Goal: Task Accomplishment & Management: Use online tool/utility

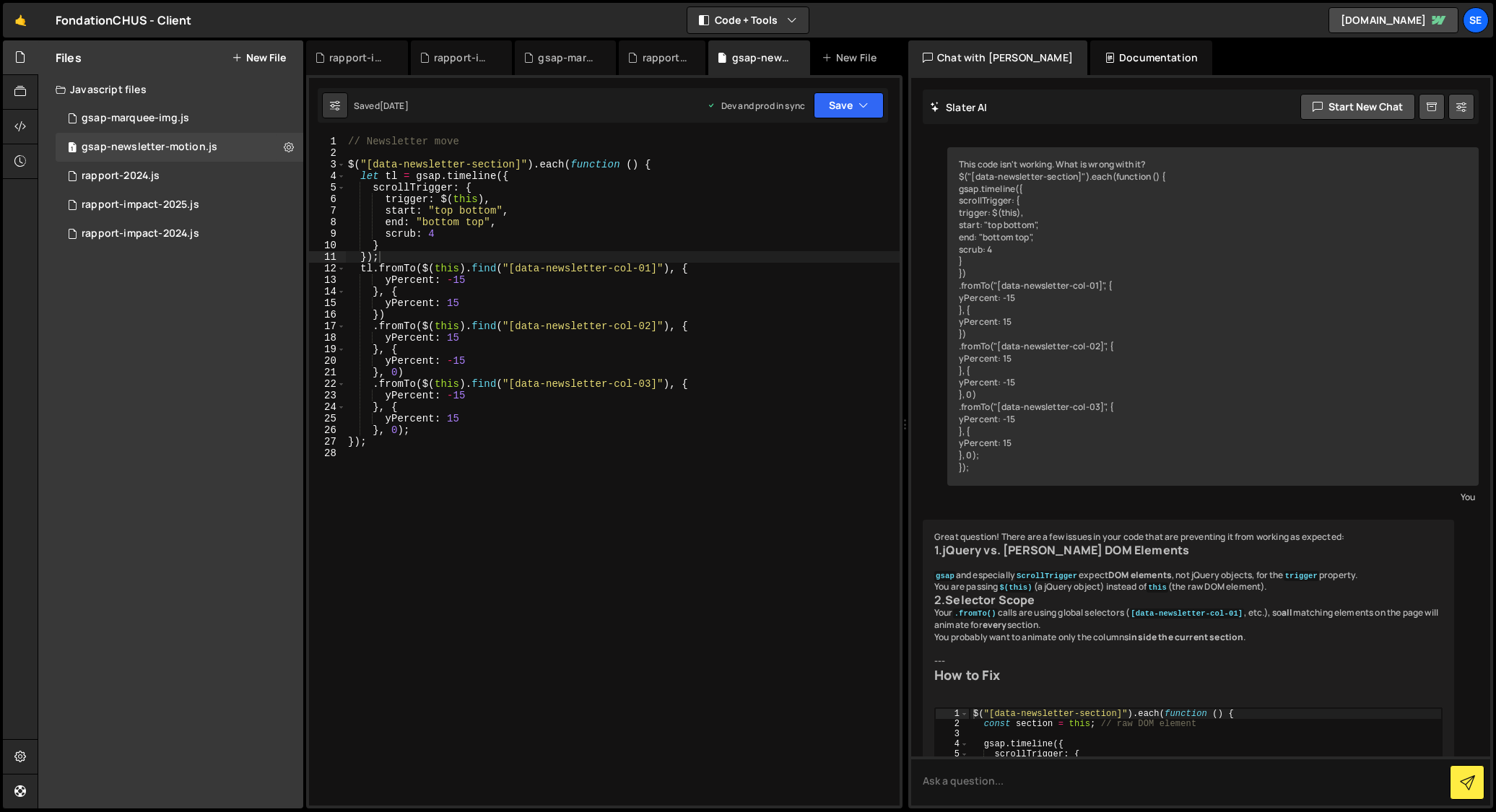
scroll to position [601, 0]
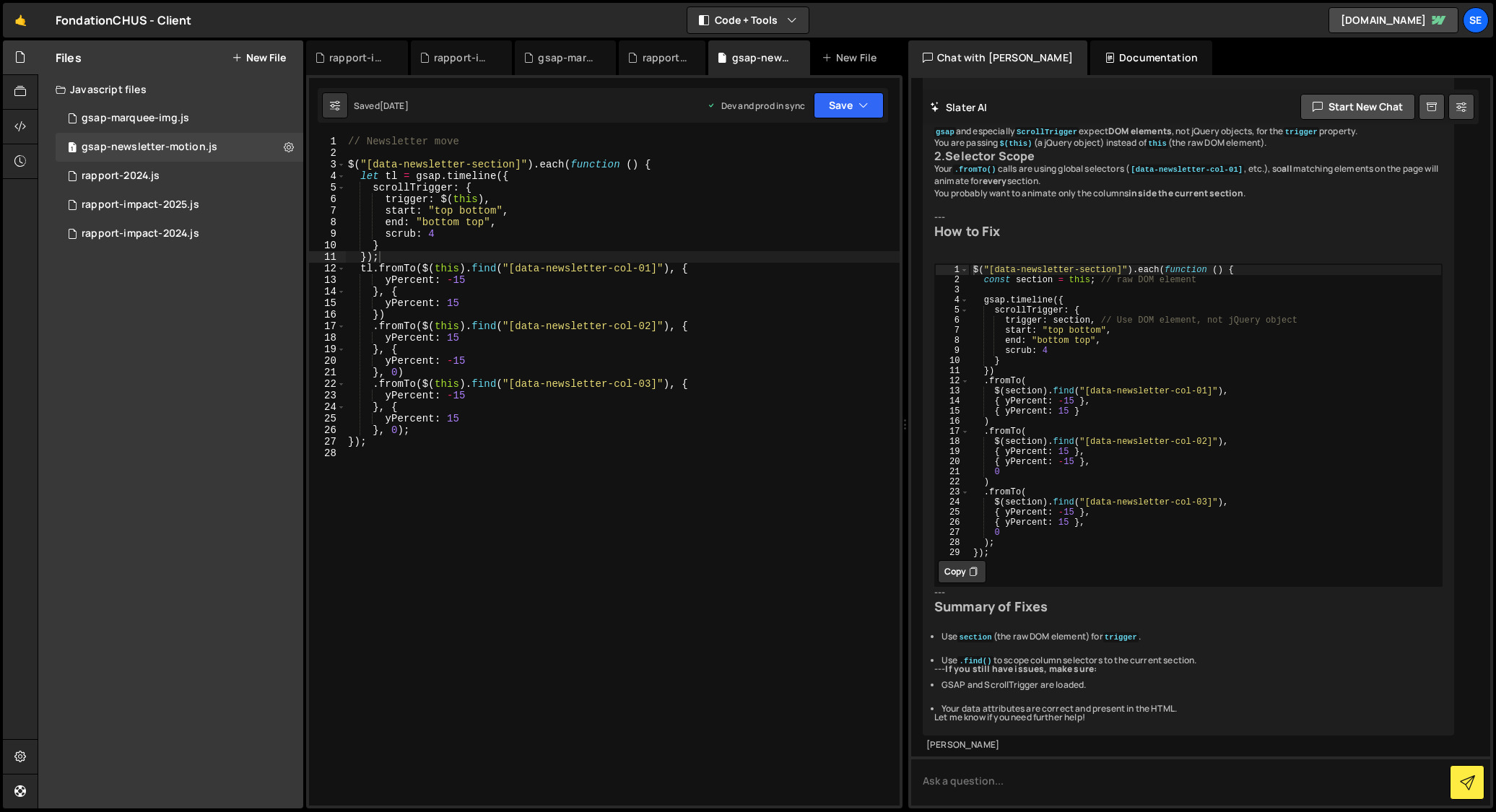
click at [389, 452] on div "// Newsletter move $ ( "[data-newsletter-section]" ) . each ( function ( ) { le…" at bounding box center [622, 482] width 554 height 693
paste textarea "});"
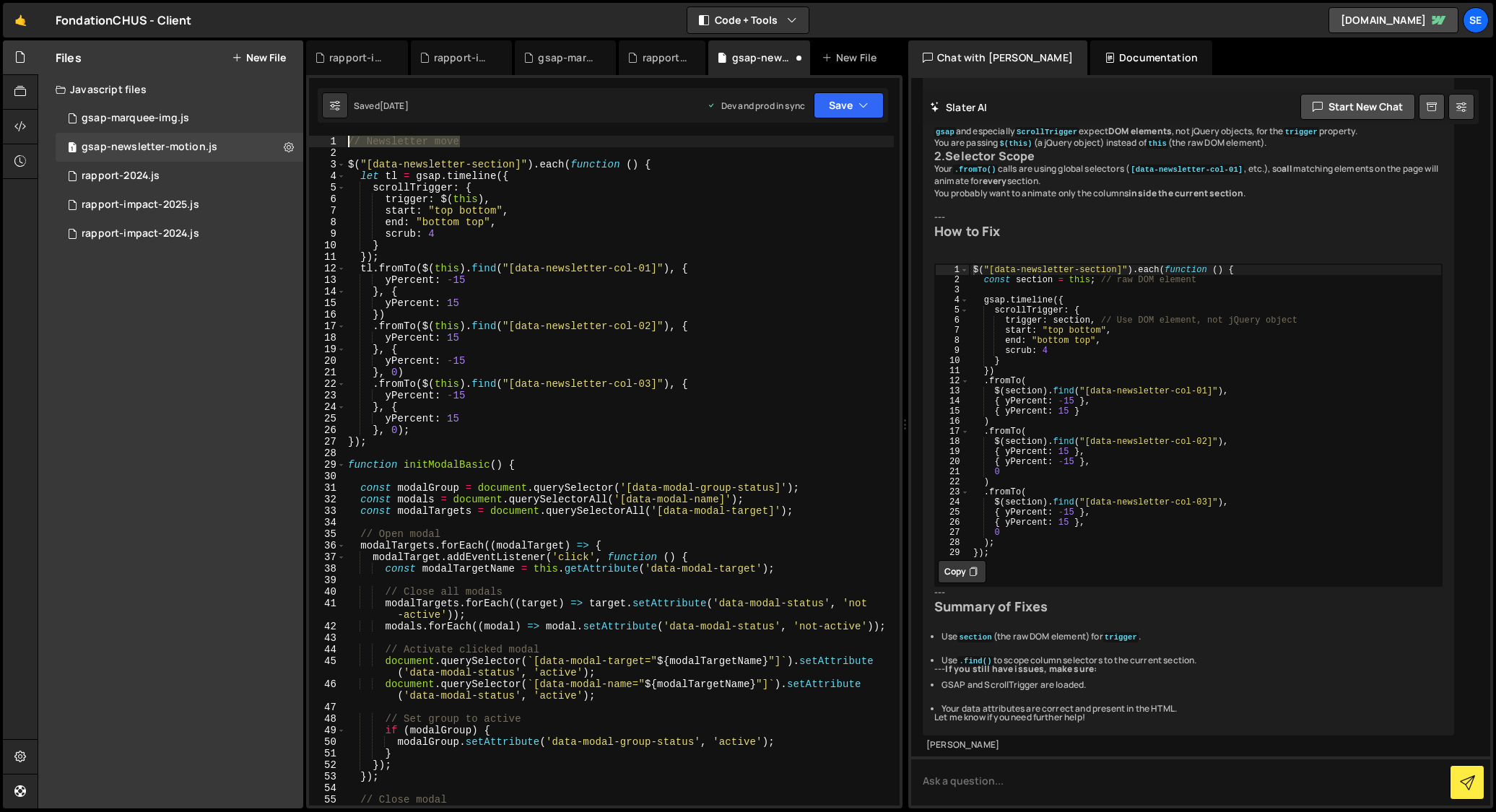
drag, startPoint x: 466, startPoint y: 145, endPoint x: 338, endPoint y: 142, distance: 128.0
click at [338, 142] on div "}); 1 2 3 4 5 6 7 8 9 10 11 12 13 14 15 16 17 18 19 20 21 22 23 24 25 26 27 28 …" at bounding box center [604, 471] width 591 height 670
type textarea "// Newsletter move"
click at [382, 452] on div "// Newsletter move $ ( "[data-newsletter-section]" ) . each ( function ( ) { le…" at bounding box center [619, 482] width 549 height 693
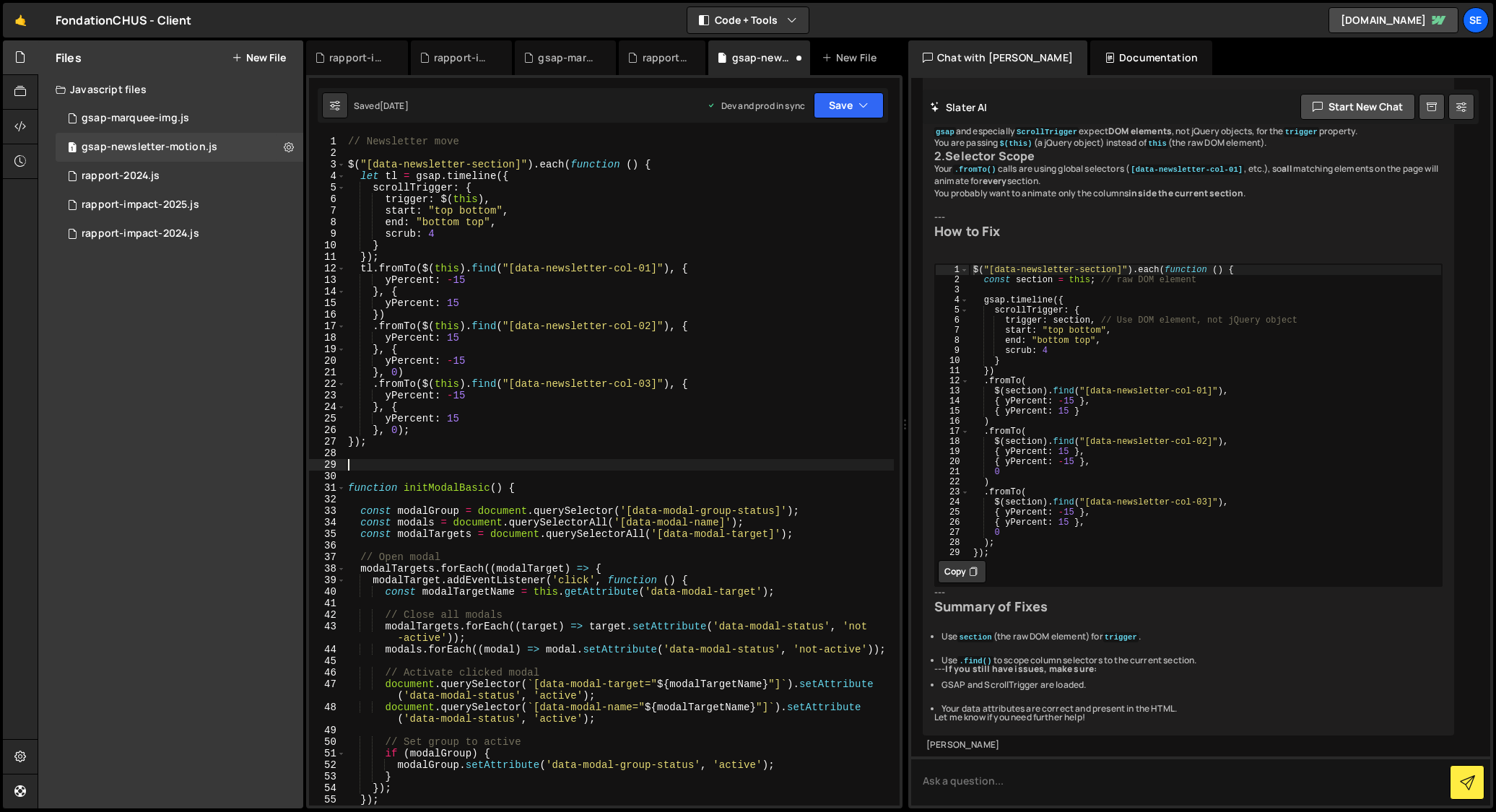
paste textarea "// Newsletter move"
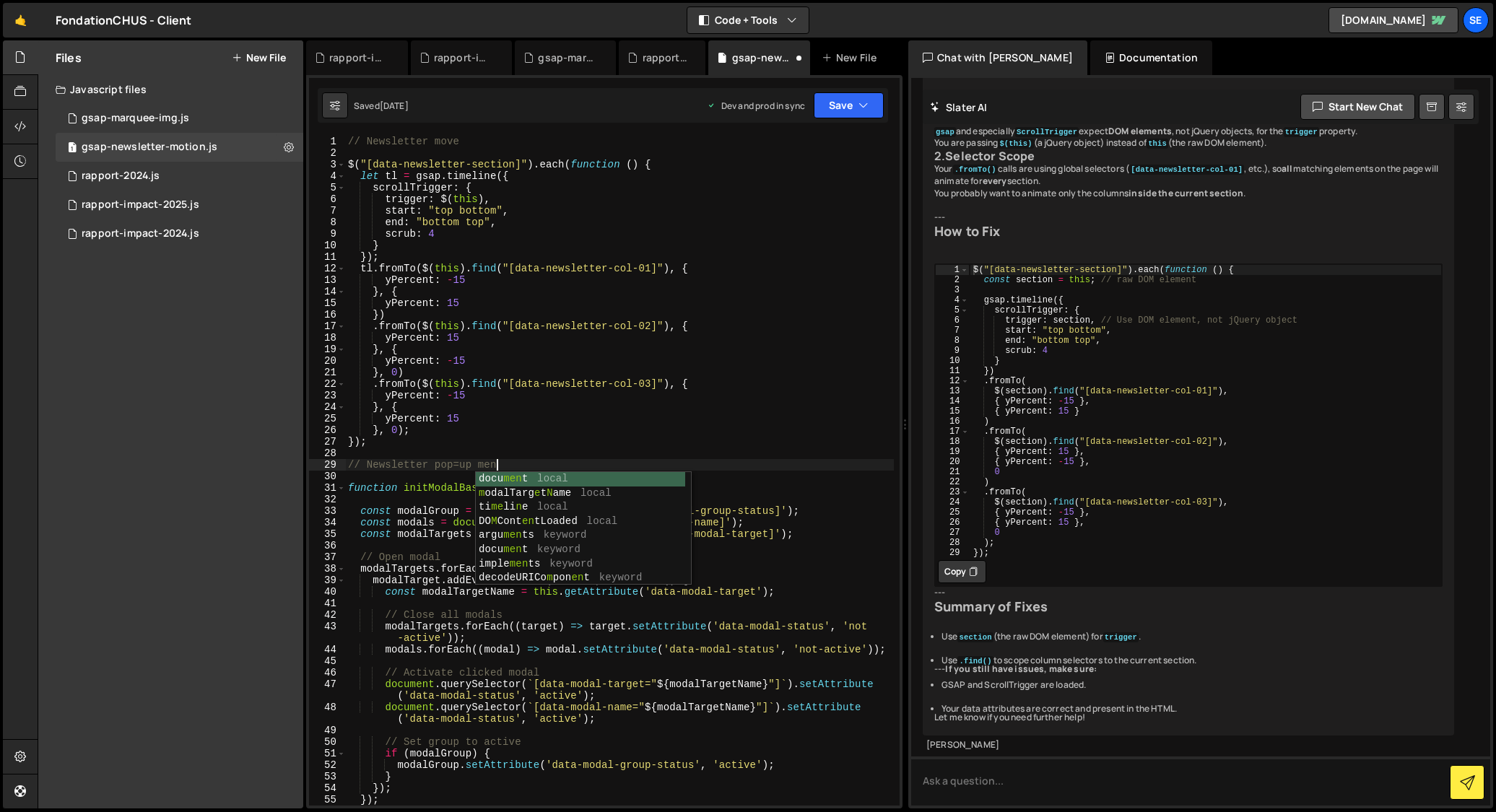
scroll to position [0, 11]
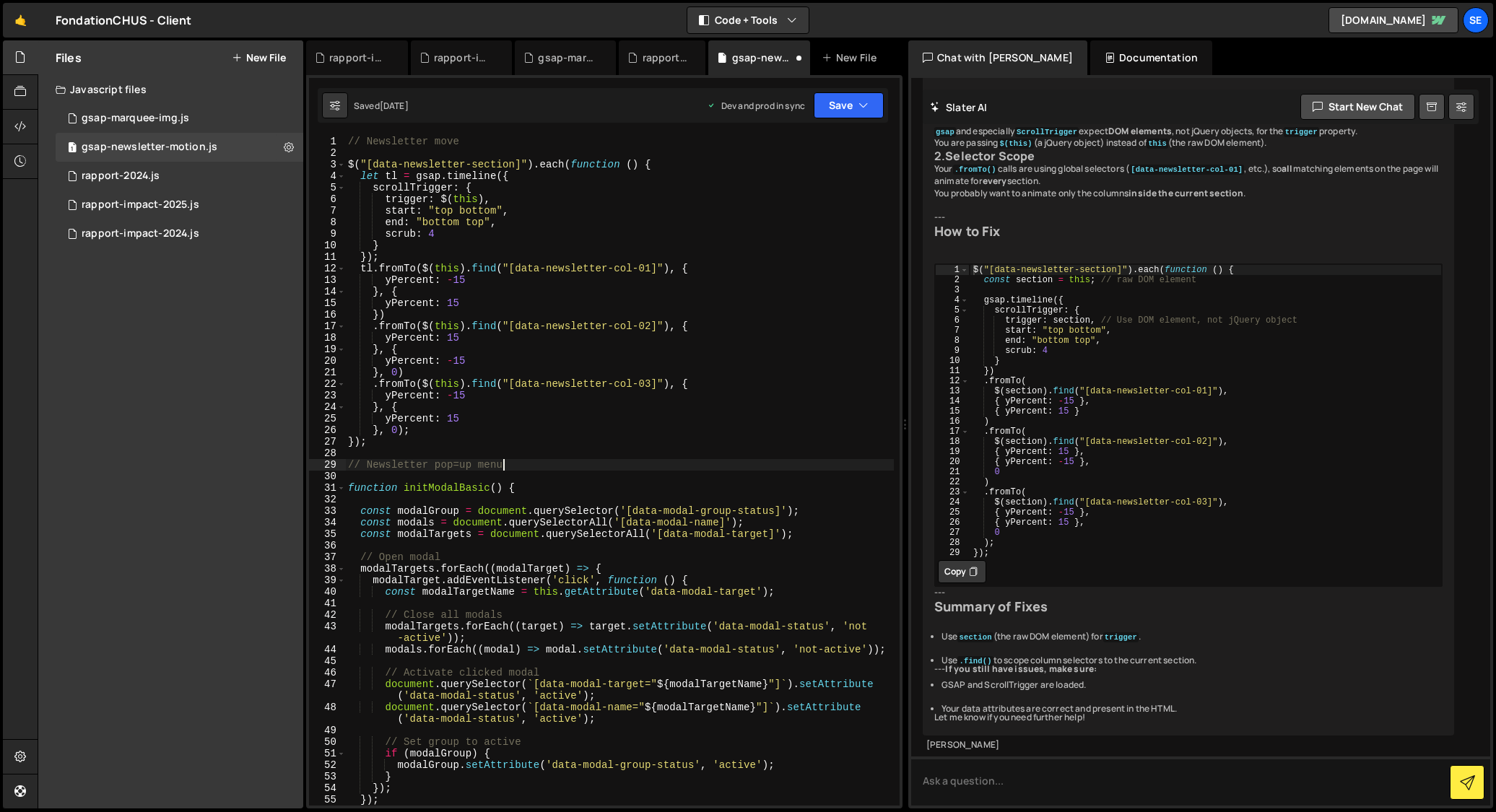
click at [460, 465] on div "// Newsletter move $ ( "[data-newsletter-section]" ) . each ( function ( ) { le…" at bounding box center [619, 482] width 549 height 693
click at [561, 462] on div "// Newsletter move $ ( "[data-newsletter-section]" ) . each ( function ( ) { le…" at bounding box center [619, 482] width 549 height 693
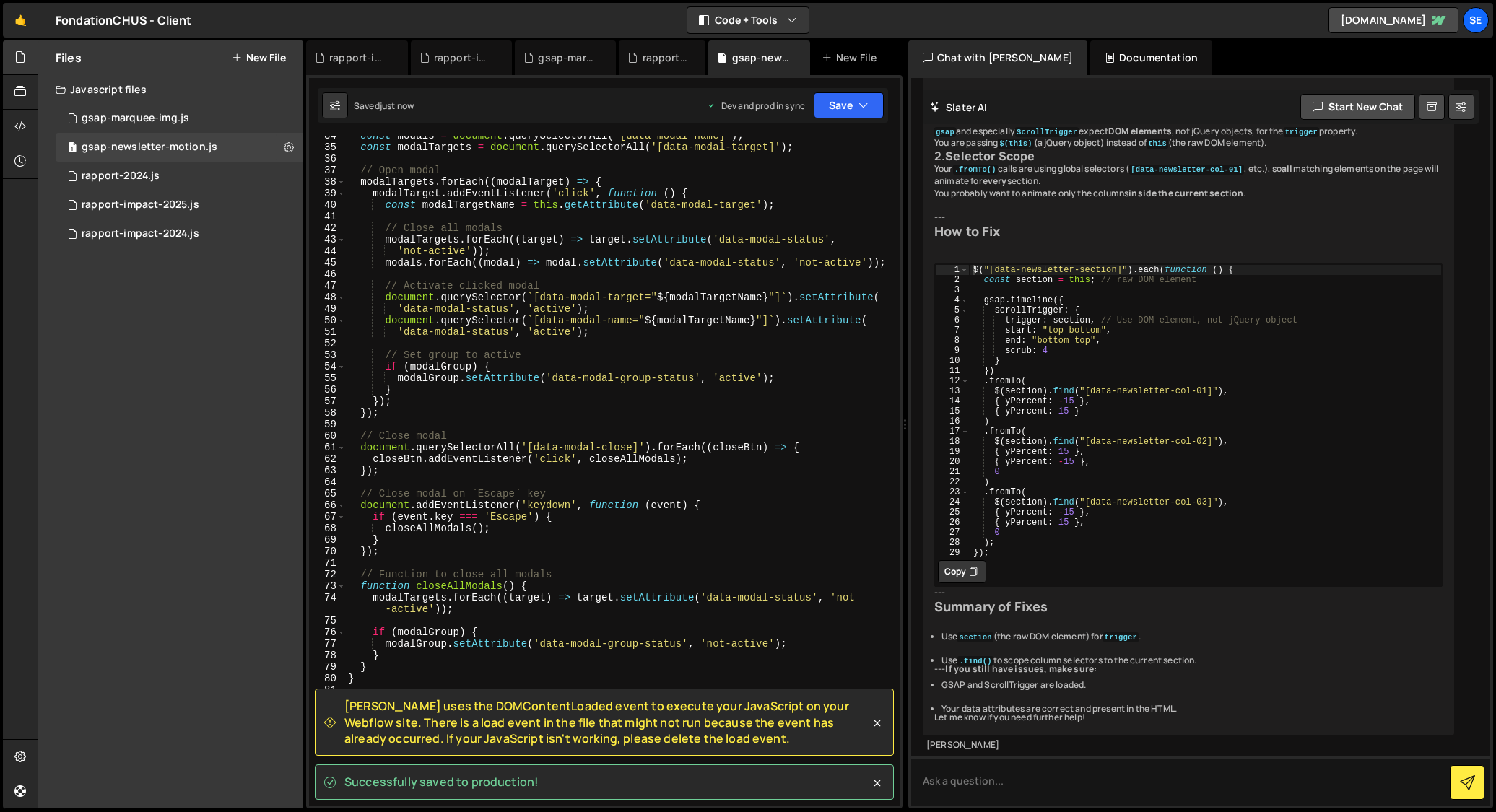
scroll to position [664, 0]
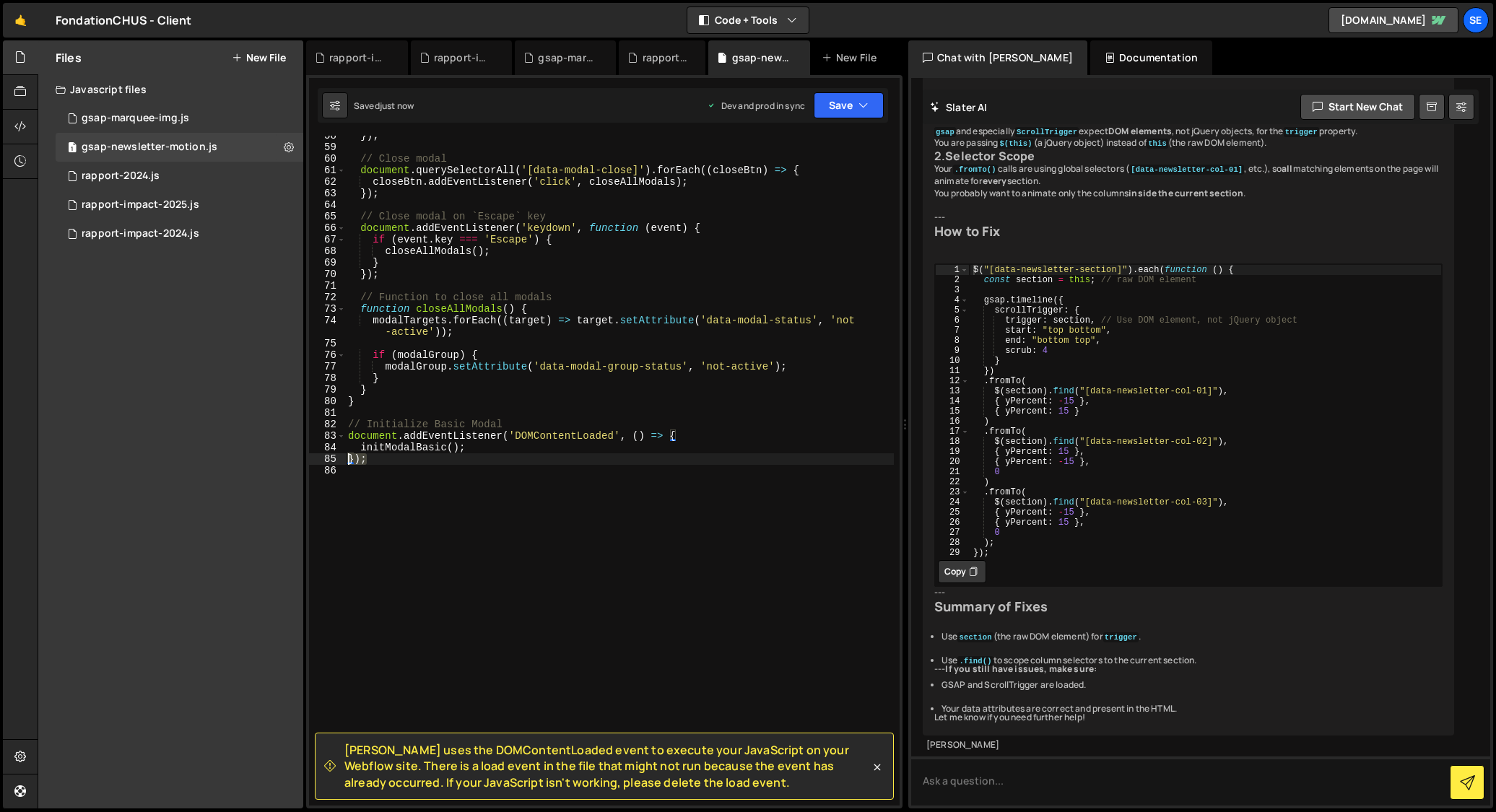
drag, startPoint x: 376, startPoint y: 461, endPoint x: 303, endPoint y: 456, distance: 73.2
click at [303, 456] on div "Files New File Javascript files 1 gsap-marquee-img.js 0 1 gsap-newsletter-motio…" at bounding box center [766, 425] width 1459 height 769
type textarea "});"
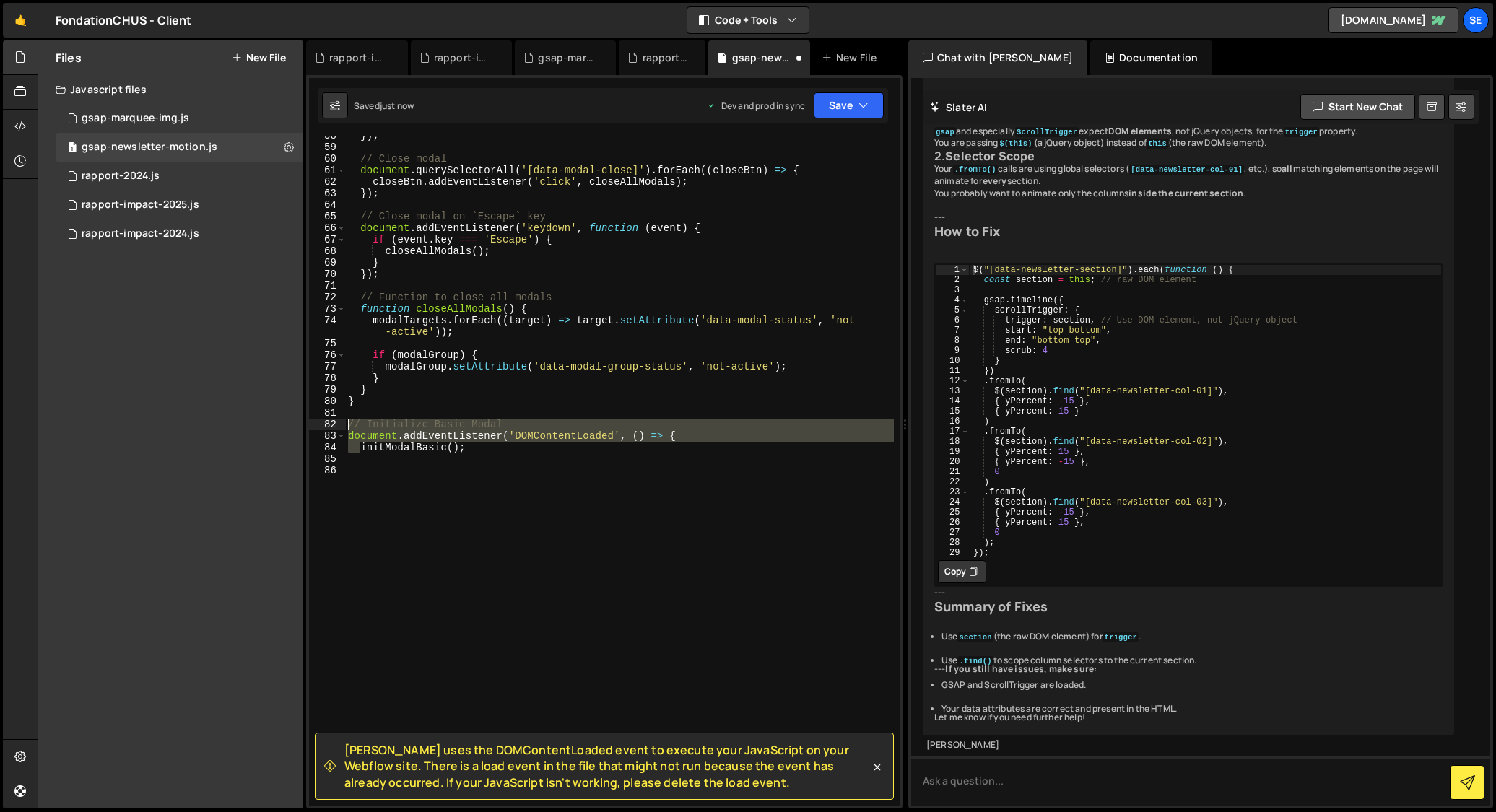
drag, startPoint x: 361, startPoint y: 448, endPoint x: 341, endPoint y: 429, distance: 27.6
click at [341, 429] on div "58 59 60 61 62 63 64 65 66 67 68 69 70 71 72 73 74 75 76 77 78 79 80 81 82 83 8…" at bounding box center [604, 471] width 591 height 670
type textarea "initModalBasic();"
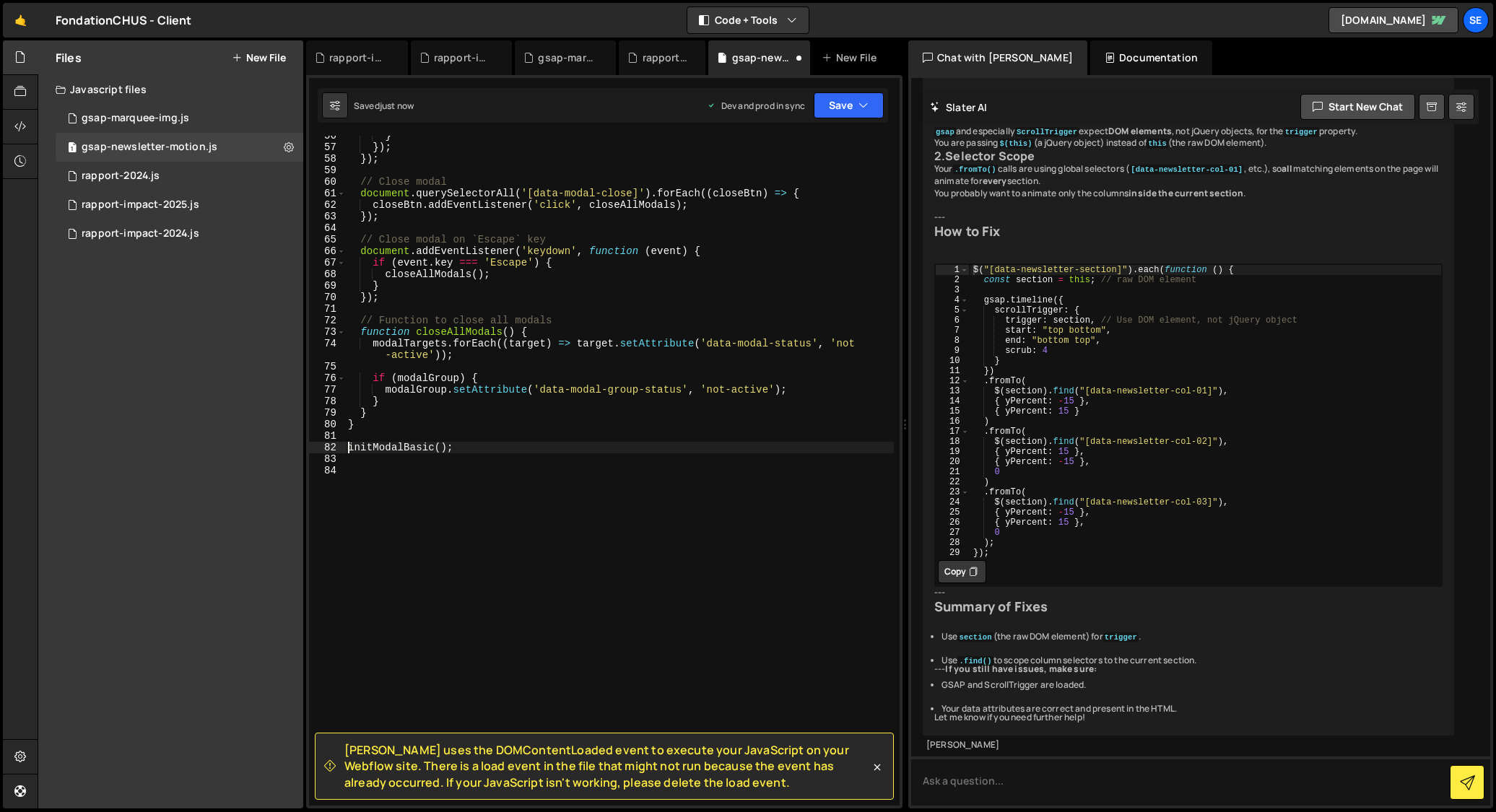
scroll to position [630, 0]
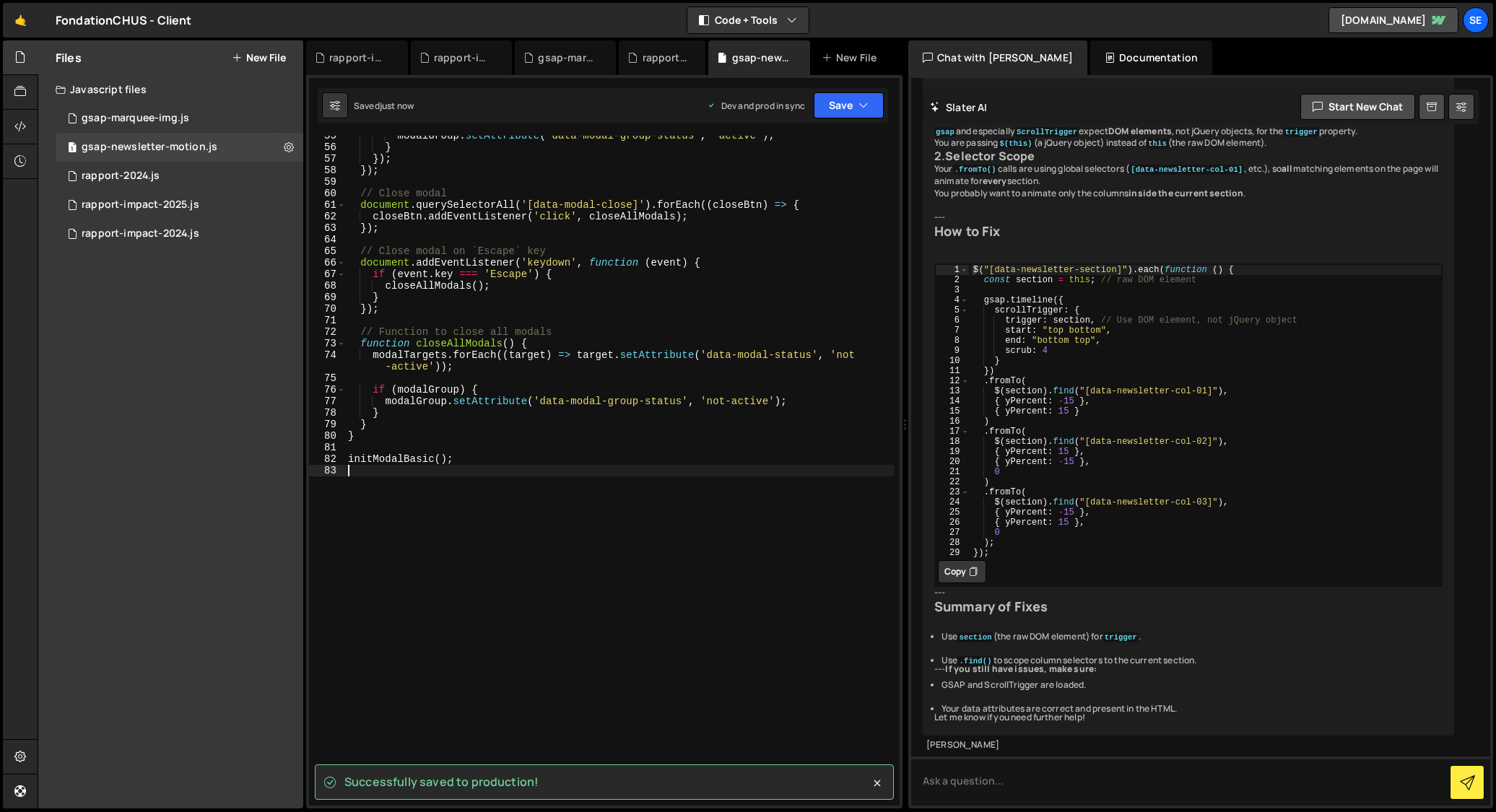
click at [529, 536] on div "modalGroup . setAttribute ( 'data-modal-group-status' , 'active' ) ; } }) ; }) …" at bounding box center [619, 476] width 549 height 693
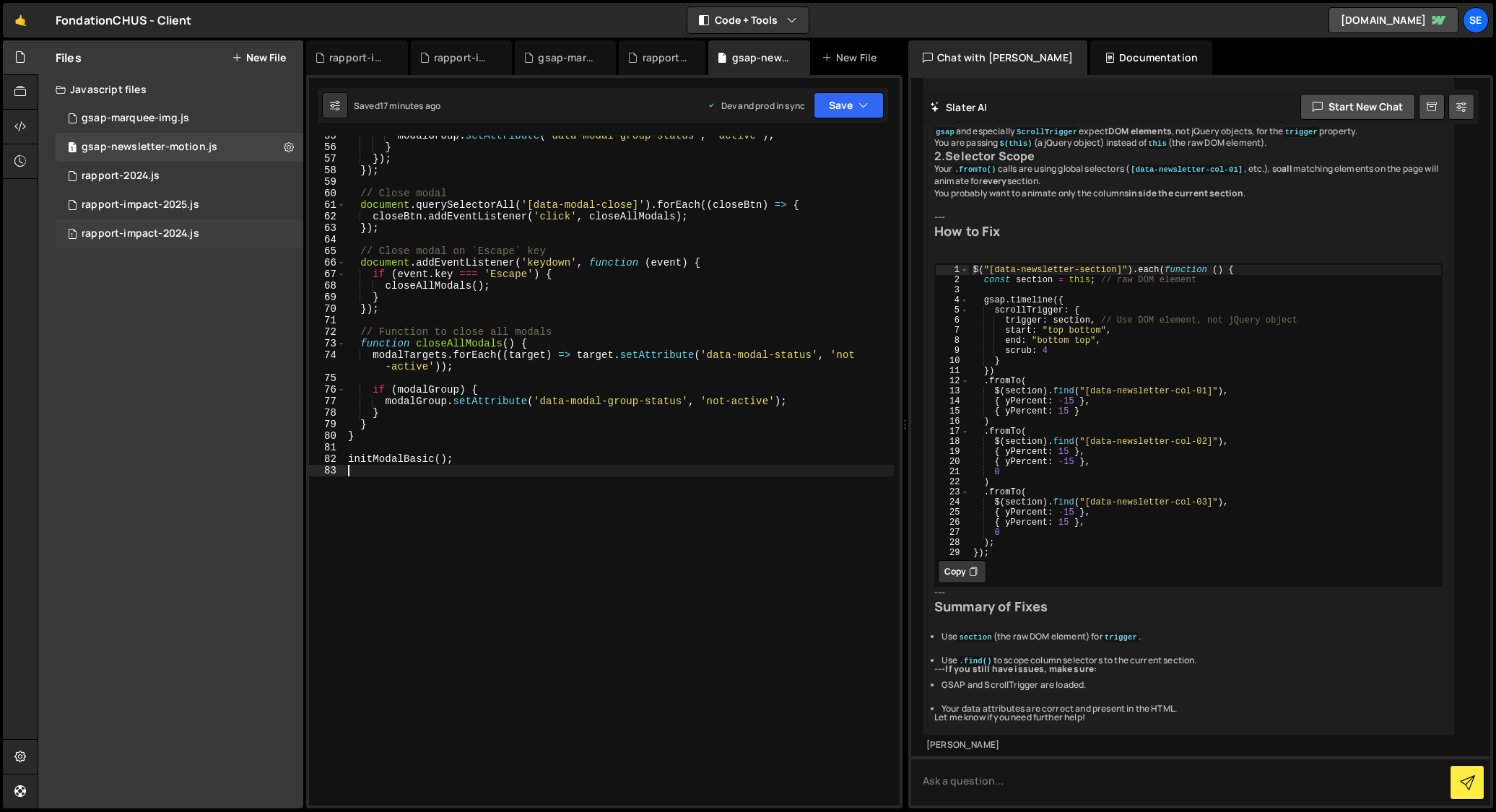
click at [151, 232] on div "rapport-impact-2024.js" at bounding box center [140, 234] width 118 height 13
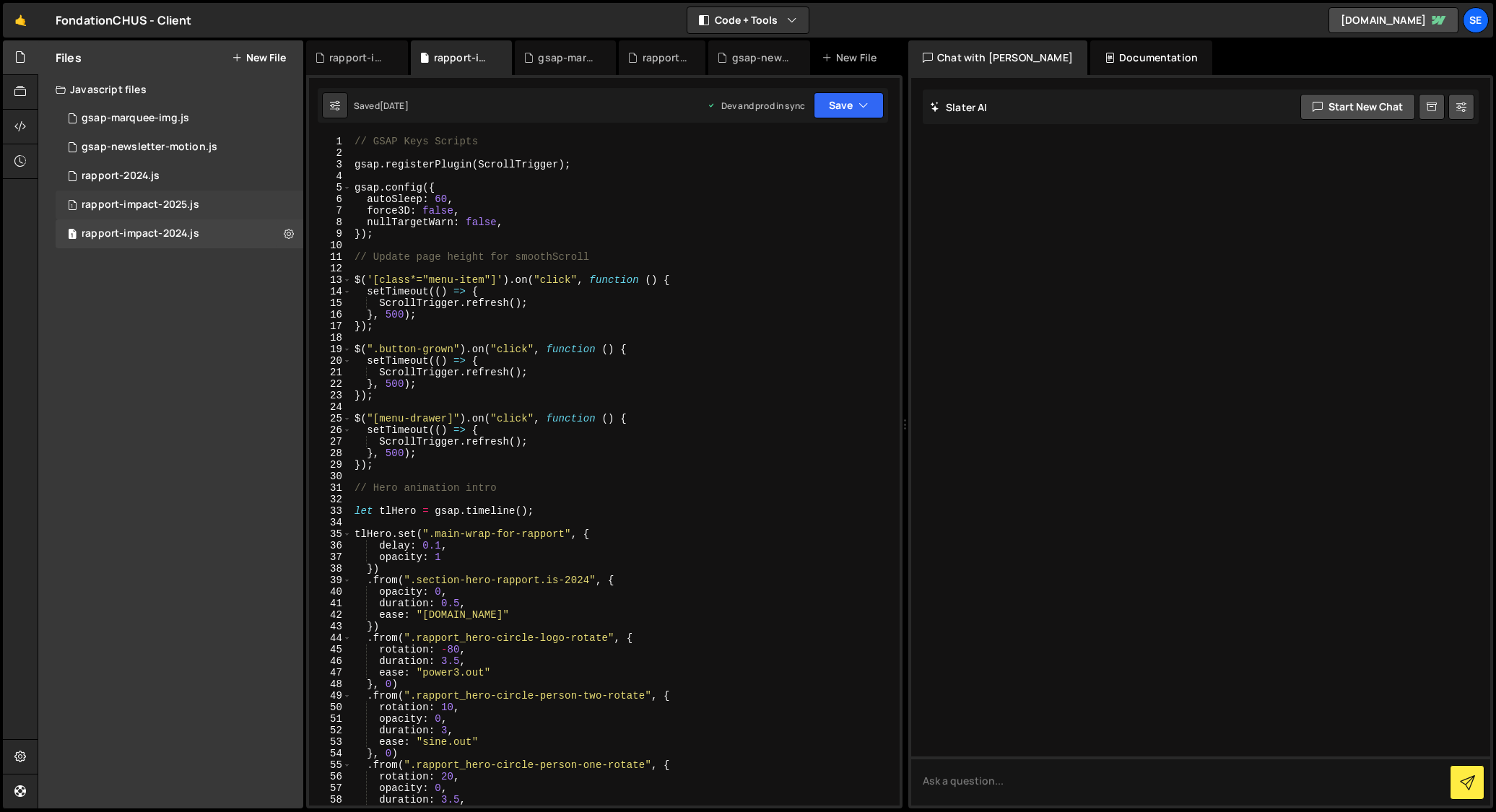
click at [137, 203] on div "rapport-impact-2025.js" at bounding box center [140, 205] width 118 height 13
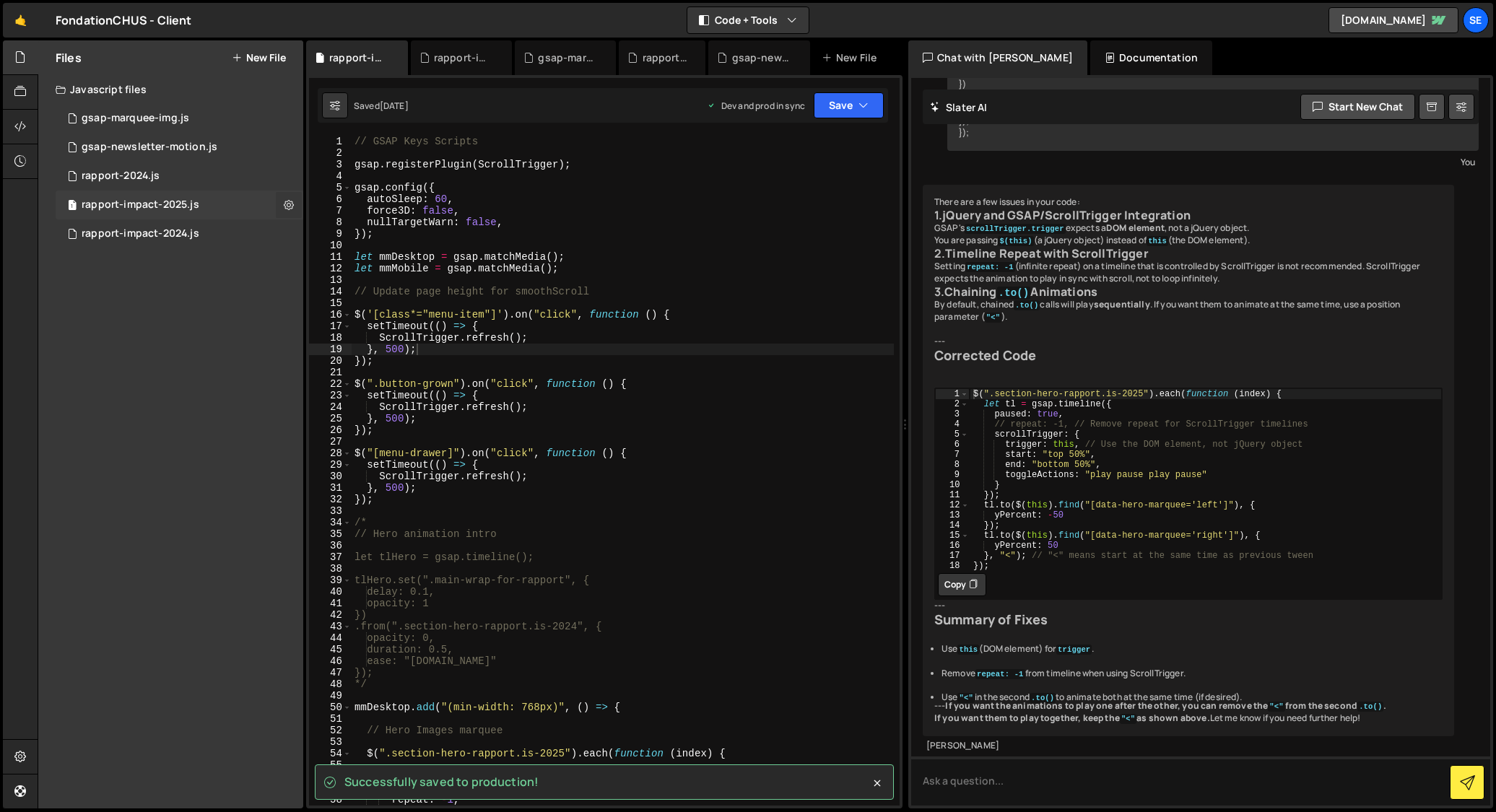
click at [286, 203] on icon at bounding box center [289, 204] width 11 height 13
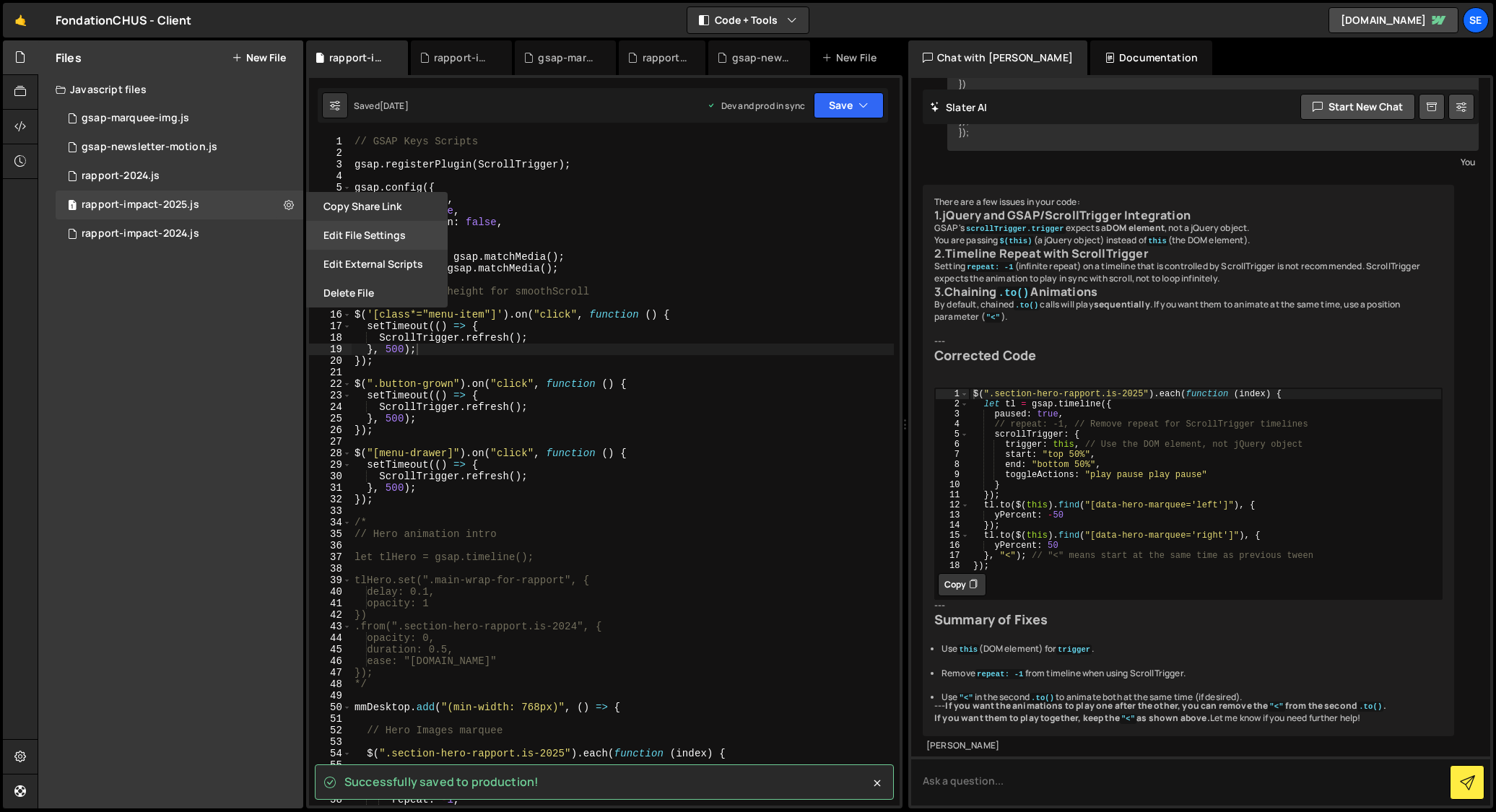
click at [343, 239] on button "Edit File Settings" at bounding box center [377, 235] width 142 height 29
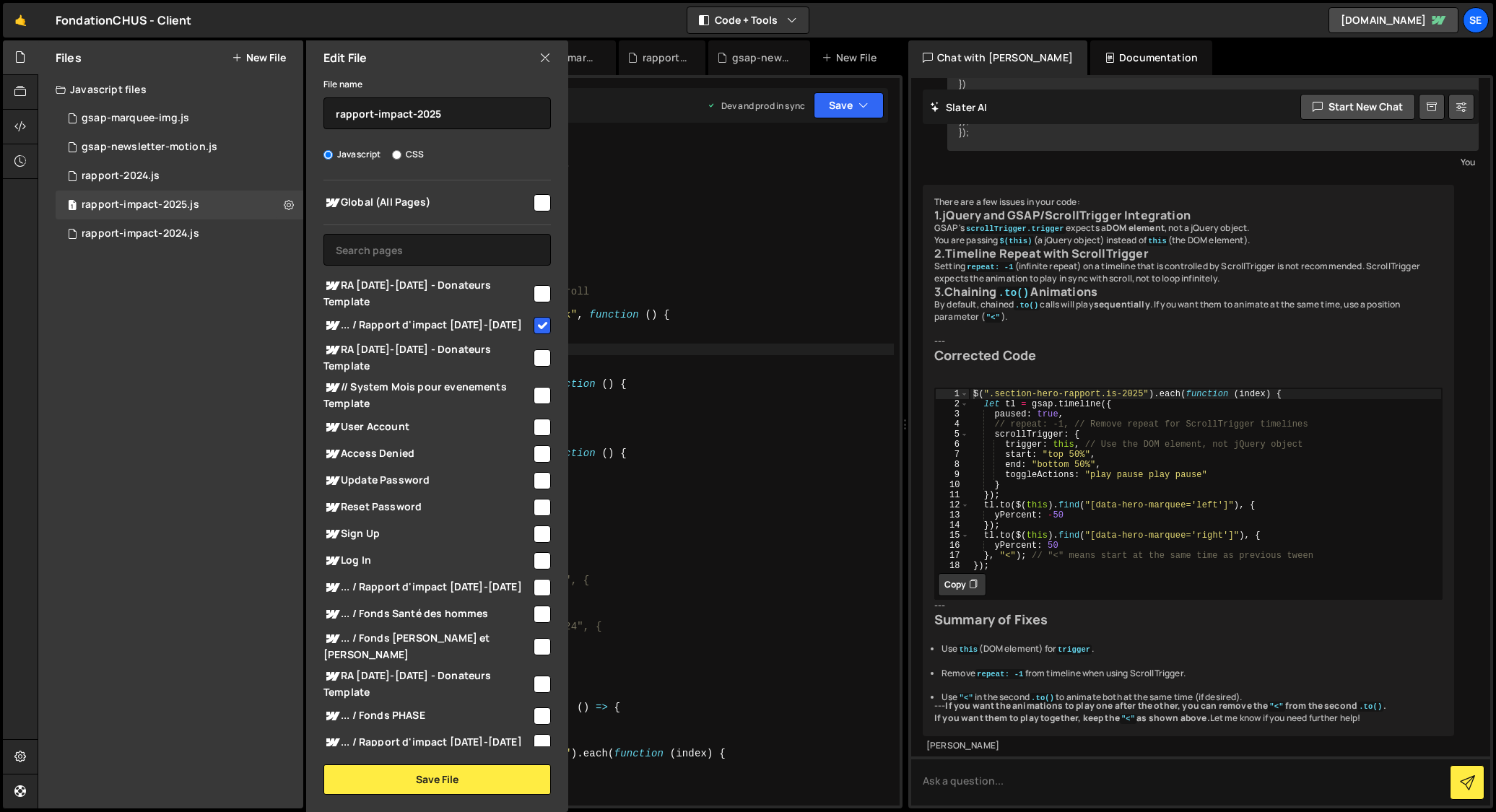
click at [241, 322] on div "Files New File Javascript files 1 gsap-marquee-img.js 0 1 gsap-newsletter-motio…" at bounding box center [171, 424] width 265 height 768
click at [229, 323] on div "Files New File Javascript files 1 gsap-marquee-img.js 0 1 gsap-newsletter-motio…" at bounding box center [171, 424] width 265 height 768
click at [546, 58] on icon at bounding box center [545, 58] width 12 height 16
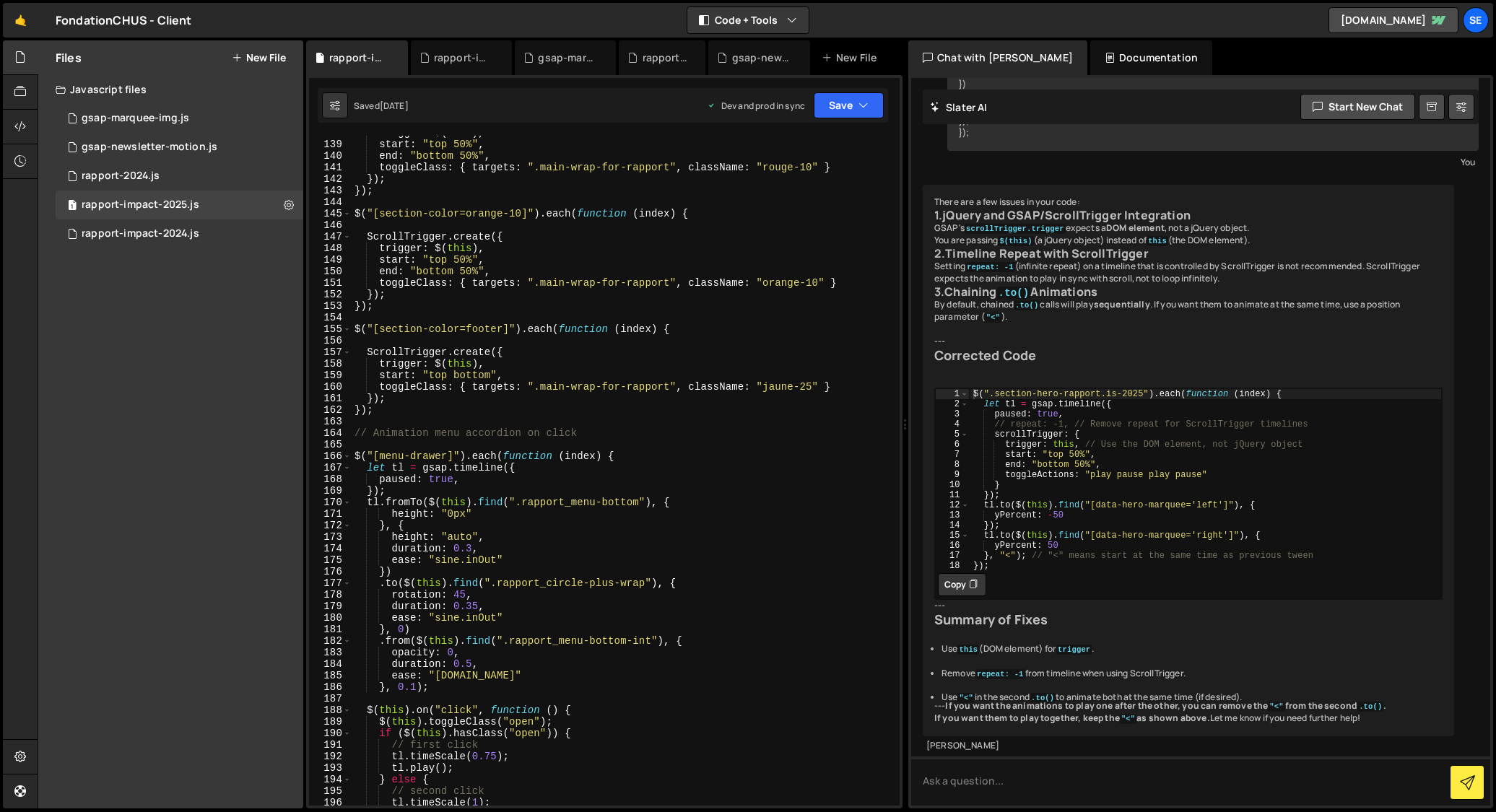
scroll to position [1597, 0]
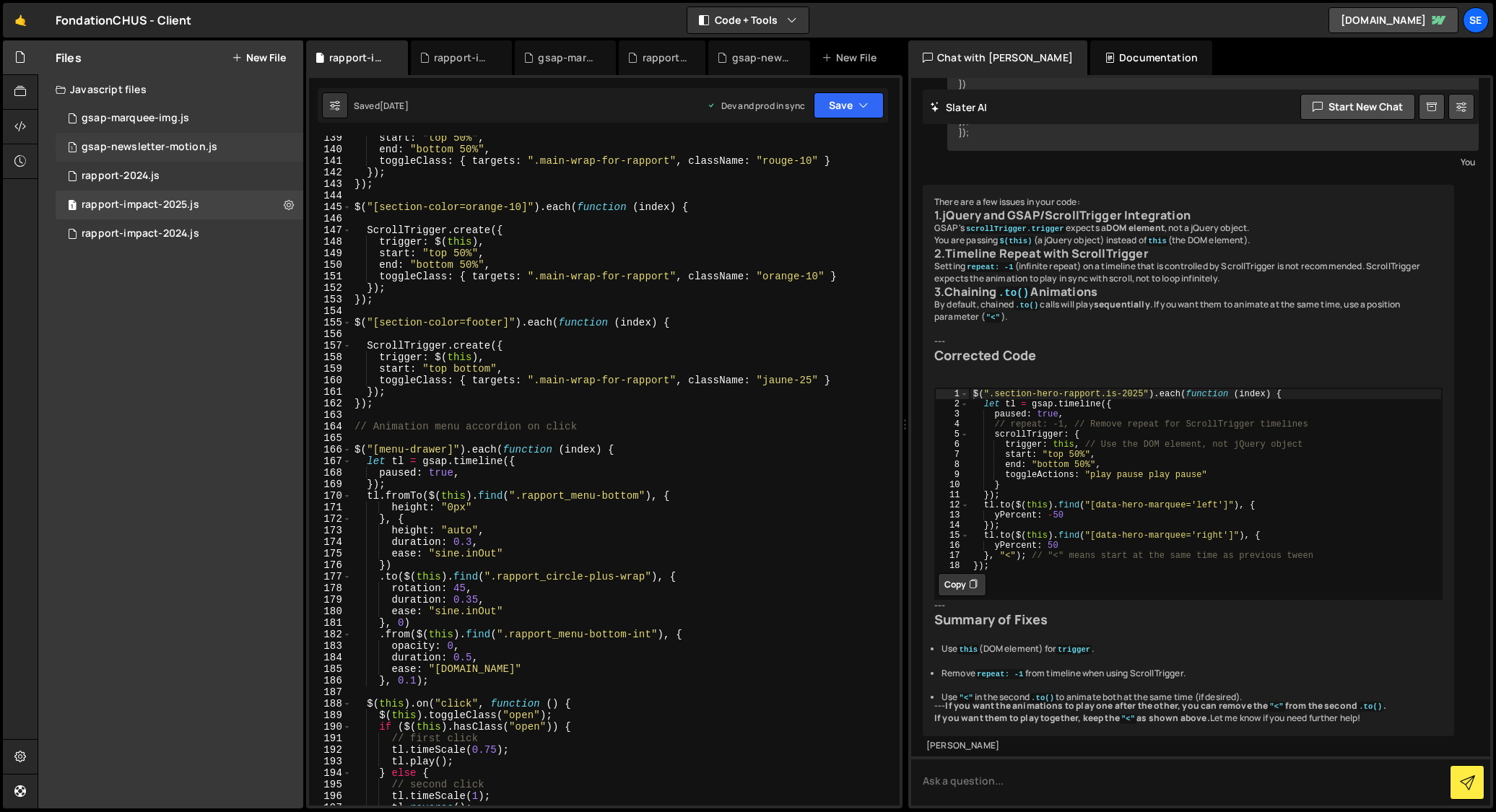
click at [124, 142] on div "gsap-newsletter-motion.js" at bounding box center [150, 148] width 136 height 13
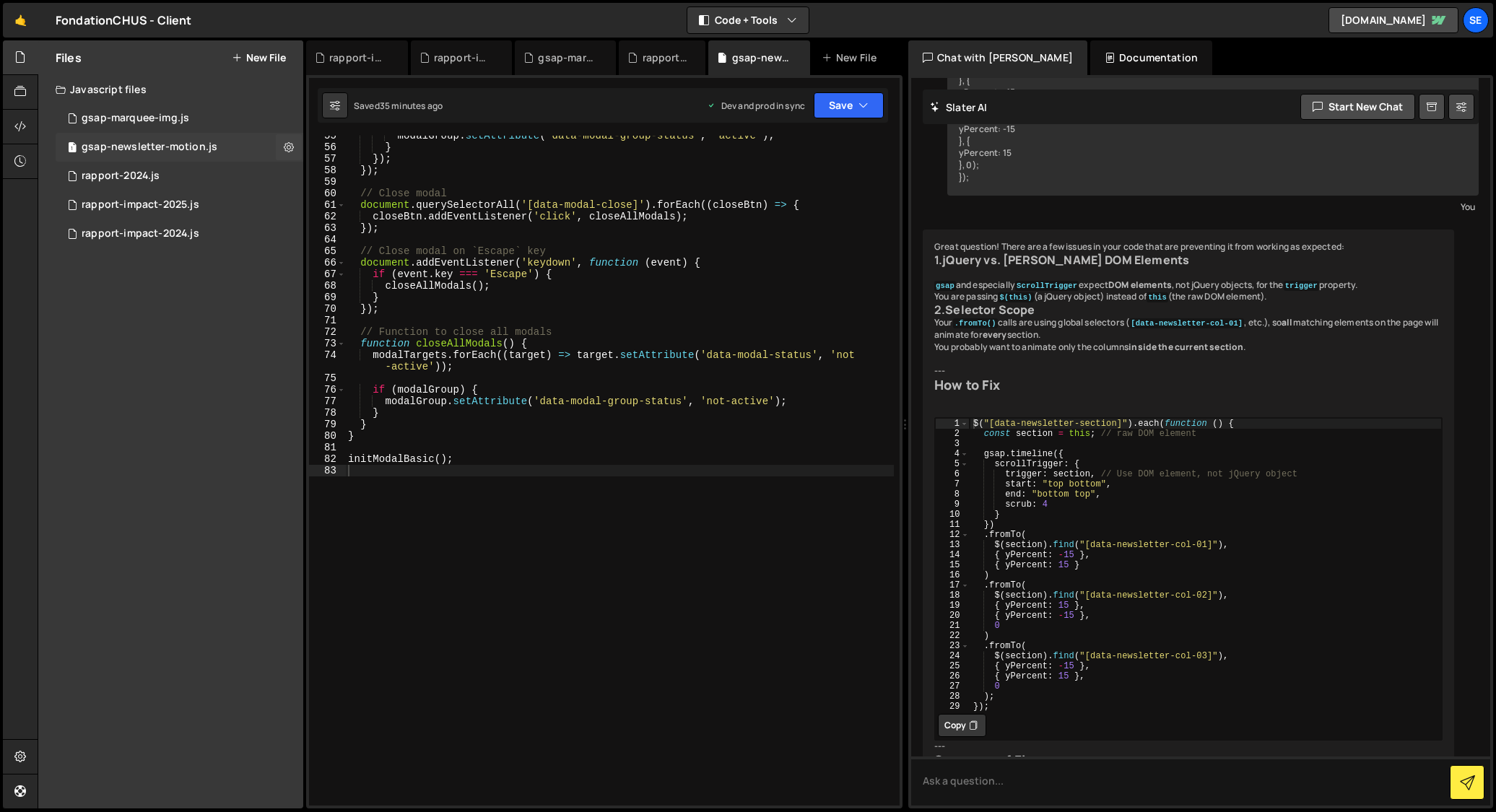
scroll to position [601, 0]
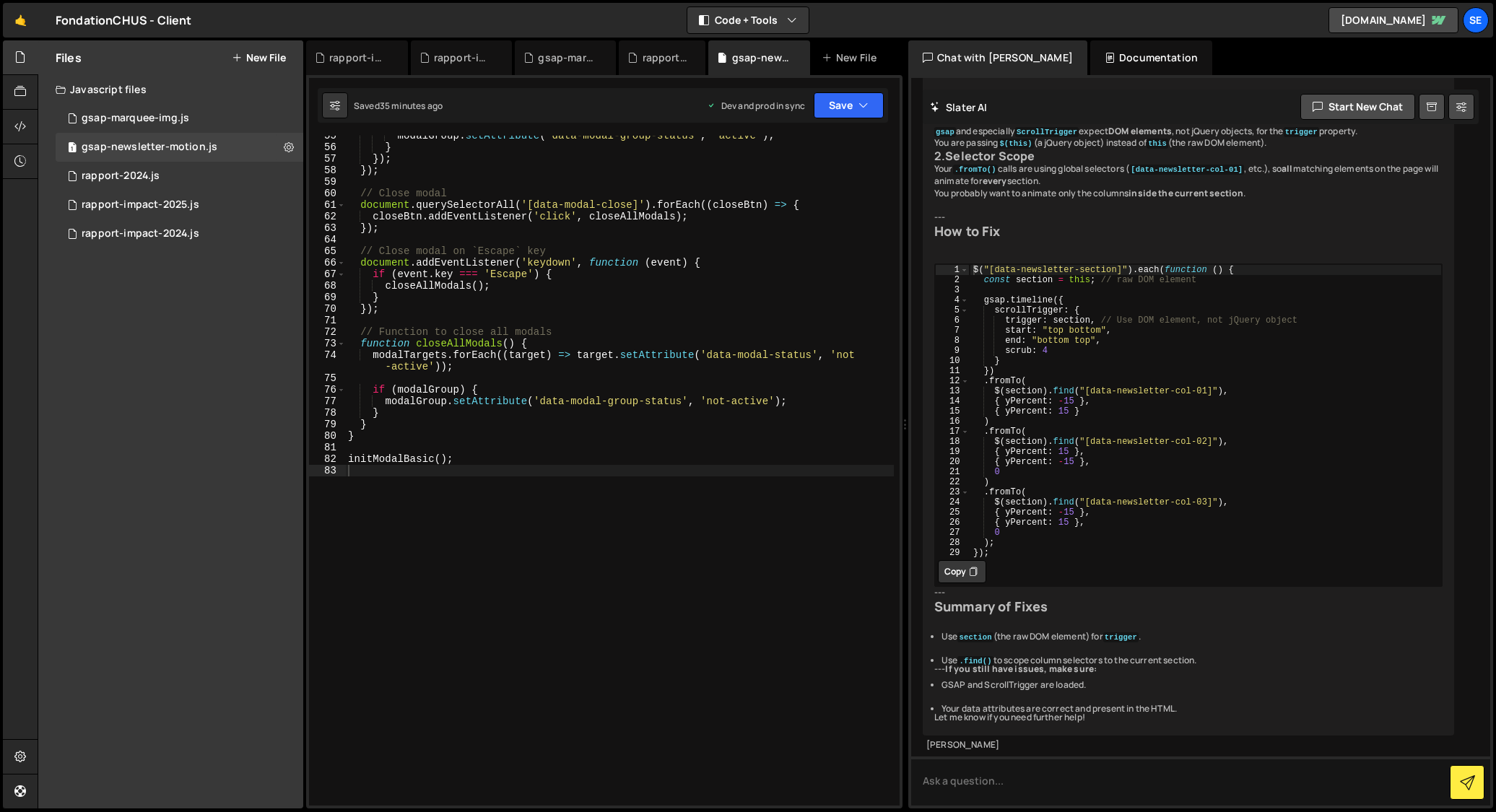
click at [745, 609] on div "modalGroup . setAttribute ( 'data-modal-group-status' , 'active' ) ; } }) ; }) …" at bounding box center [619, 476] width 549 height 693
